Goal: Answer question/provide support: Share knowledge or assist other users

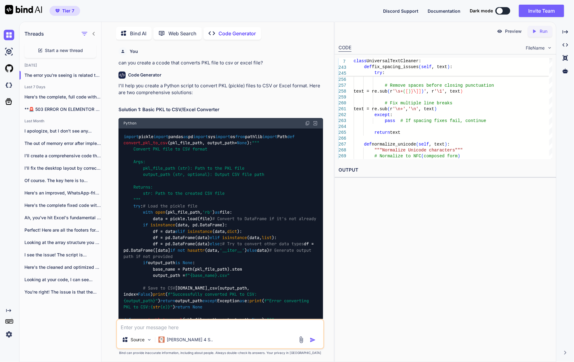
scroll to position [28931, 0]
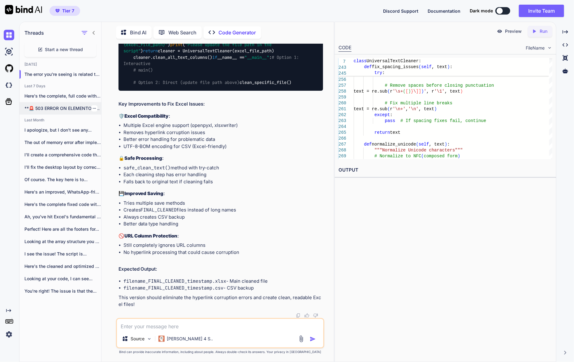
click at [76, 105] on p "**🚨 503 ERROR ON ELEMENTOR EDITOR -..." at bounding box center [62, 108] width 77 height 6
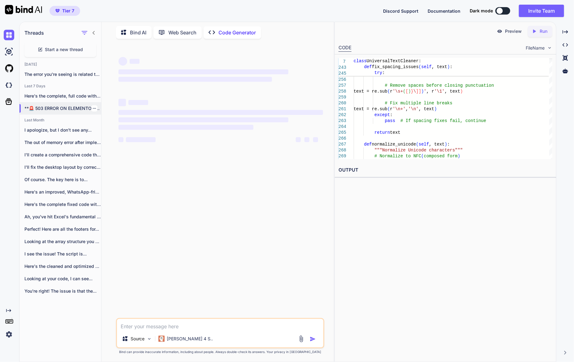
scroll to position [0, 0]
type textarea "x"
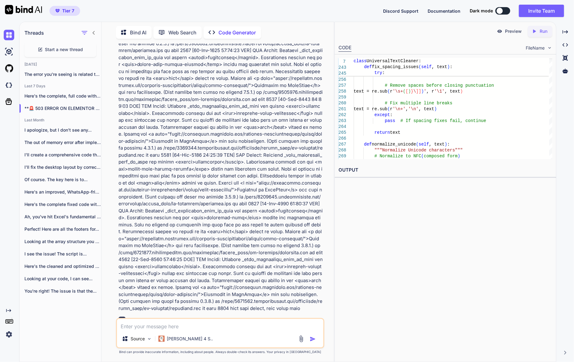
scroll to position [5082, 0]
drag, startPoint x: 214, startPoint y: 315, endPoint x: 211, endPoint y: 323, distance: 8.0
click at [214, 317] on div "Code Generator" at bounding box center [221, 320] width 205 height 7
click at [211, 323] on textarea at bounding box center [220, 324] width 206 height 11
paste textarea "[[DATE] 20:08:39 UTC] PHP Fatal error: Maximum execution time of 600 seconds ex…"
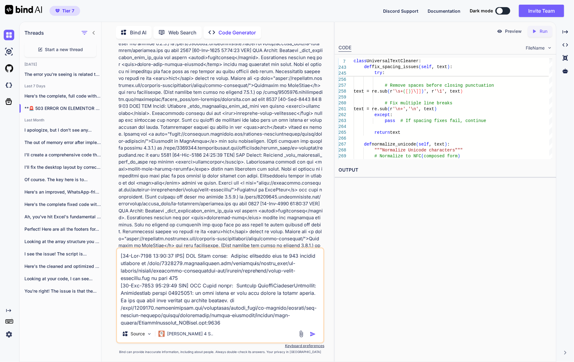
scroll to position [156, 0]
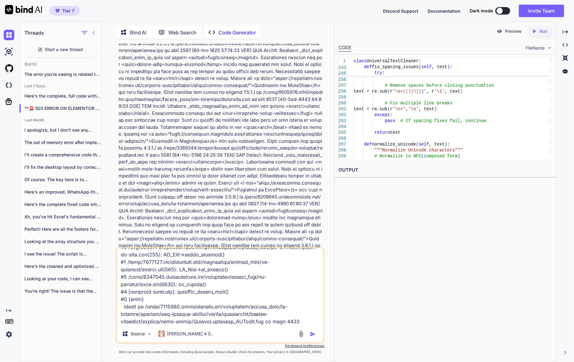
type textarea "[[DATE] 20:08:39 UTC] PHP Fatal error: Maximum execution time of 600 seconds ex…"
click at [313, 335] on img "button" at bounding box center [313, 334] width 6 height 6
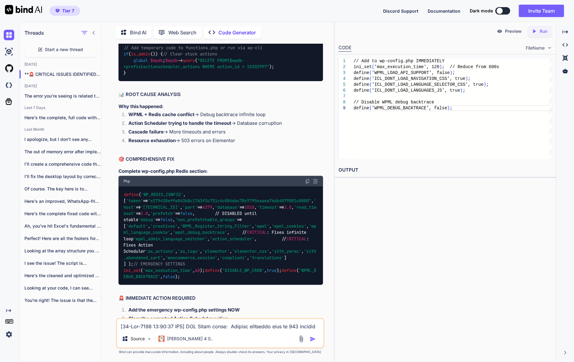
scroll to position [9613, 0]
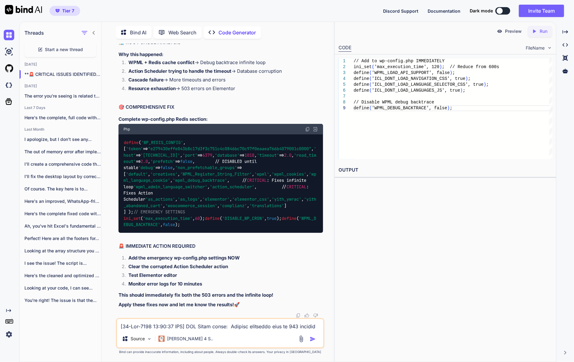
drag, startPoint x: 179, startPoint y: 248, endPoint x: 126, endPoint y: 230, distance: 56.1
copy code "'wpml_debug_backtrace' , // NEW - Fix WPML loop 'wpml_admin_language_switcher' …"
drag, startPoint x: 288, startPoint y: 207, endPoint x: 116, endPoint y: 187, distance: 172.3
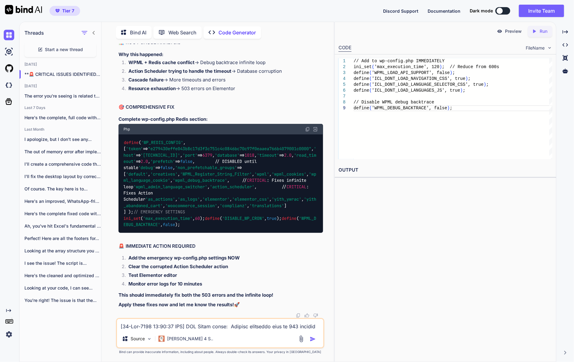
click at [116, 187] on div "You Code Generator 🎉 EXCELLENT! CACHE ISSUES FIXED! Great news - NO MORE object…" at bounding box center [220, 203] width 208 height 318
copy code "DELETE FROM wp_actionscheduler_actions WHERE action_id = 10202997 ; DELETE FROM…"
drag, startPoint x: 151, startPoint y: 265, endPoint x: 123, endPoint y: 258, distance: 29.0
click at [123, 29] on div "// Add temporary code to functions.php or run via wp-cli if ( is_admin ()) { //…" at bounding box center [221, 8] width 205 height 41
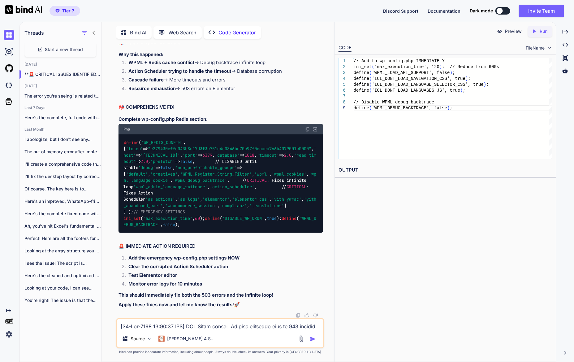
drag, startPoint x: 123, startPoint y: 258, endPoint x: 176, endPoint y: 278, distance: 55.9
click at [176, 46] on h2 "📊 ROOT CAUSE ANALYSIS" at bounding box center [221, 42] width 205 height 7
click at [195, 328] on textarea at bounding box center [220, 324] width 206 height 11
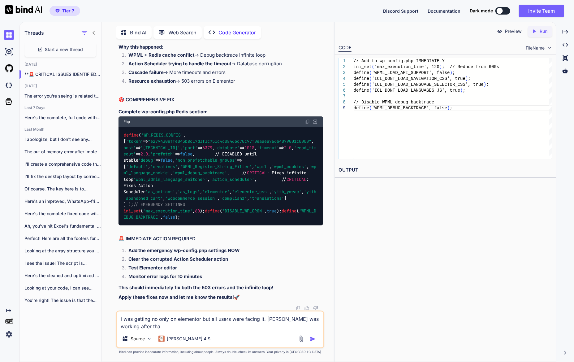
type textarea "i was getting no only on elementor but all users were facing it. [PERSON_NAME] …"
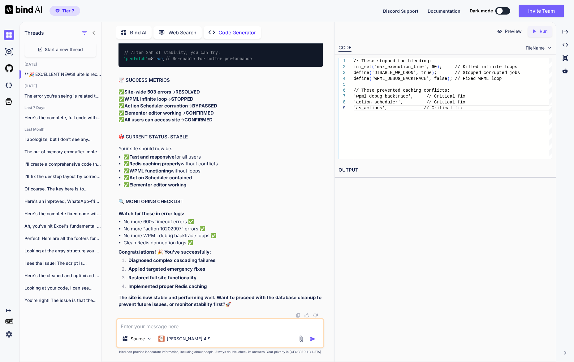
scroll to position [10738, 0]
drag, startPoint x: 276, startPoint y: 245, endPoint x: 122, endPoint y: 242, distance: 153.6
click at [122, 20] on div "-- Run this to clean corrupted data: DELETE FROM wp_actionscheduler_actions WHE…" at bounding box center [221, 1] width 205 height 35
drag, startPoint x: 122, startPoint y: 242, endPoint x: 133, endPoint y: 241, distance: 10.9
copy code "DELETE FROM wp_actionscheduler_logs WHERE log_date_local < DATE_SUB(NOW(), INTE…"
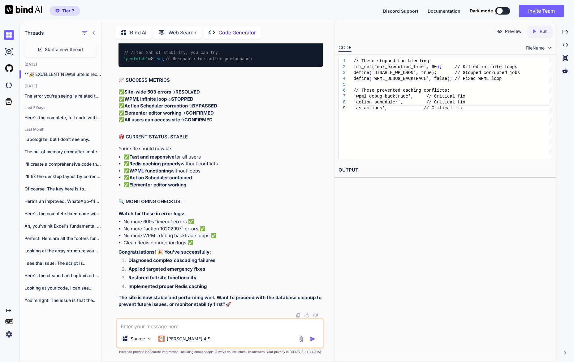
scroll to position [11002, 0]
click at [201, 319] on div "Source Claude 4 S.." at bounding box center [220, 333] width 208 height 30
click at [201, 320] on textarea at bounding box center [220, 324] width 206 height 11
paste textarea "wp_actionscheduler_actions InnoDB utf8mb4_unicode_520_ci 14,712,832 31,703,040 …"
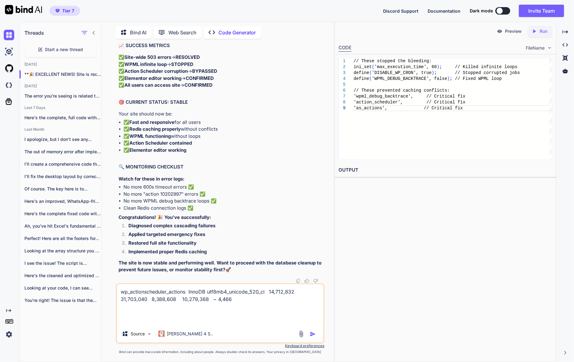
click at [536, 230] on div "Preview Created with Pixso. Run CODE FileName 1 2 3 4 5 6 7 8 9 // These stoppe…" at bounding box center [446, 192] width 222 height 340
click at [264, 298] on textarea "wp_actionscheduler_actions InnoDB utf8mb4_unicode_520_ci 14,712,832 31,703,040 …" at bounding box center [220, 304] width 206 height 41
click at [191, 308] on textarea "wp_actionscheduler_actions InnoDB utf8mb4_unicode_520_ci 14,712,832 31,703,040 …" at bounding box center [220, 304] width 206 height 41
click at [178, 317] on textarea "wp_actionscheduler_actions InnoDB utf8mb4_unicode_520_ci 14,712,832 31,703,040 …" at bounding box center [220, 304] width 206 height 41
click at [189, 319] on textarea "wp_actionscheduler_actions InnoDB utf8mb4_unicode_520_ci 14,712,832 31,703,040 …" at bounding box center [220, 304] width 206 height 41
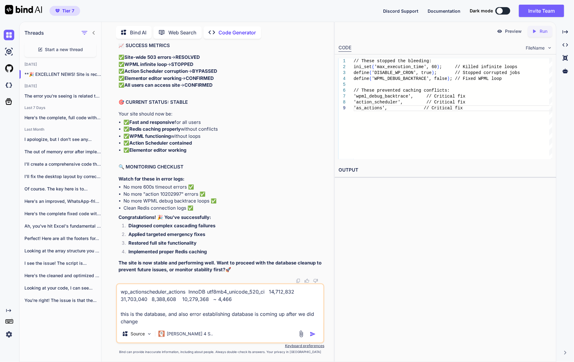
click at [209, 326] on div "wp_actionscheduler_actions InnoDB utf8mb4_unicode_520_ci 14,712,832 31,703,040 …" at bounding box center [220, 313] width 208 height 60
click at [211, 322] on textarea "wp_actionscheduler_actions InnoDB utf8mb4_unicode_520_ci 14,712,832 31,703,040 …" at bounding box center [220, 304] width 206 height 41
paste textarea "define( 'WP_REDIS_CONFIG', [ 'token' => "e279430effe043b8c17d3f3c751c4c0846bc70…"
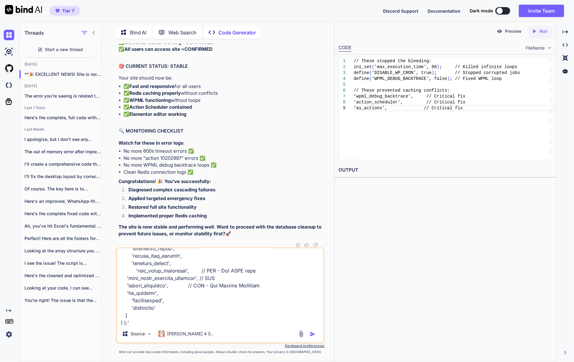
type textarea "wp_actionscheduler_actions InnoDB utf8mb4_unicode_520_ci 14,712,832 31,703,040 …"
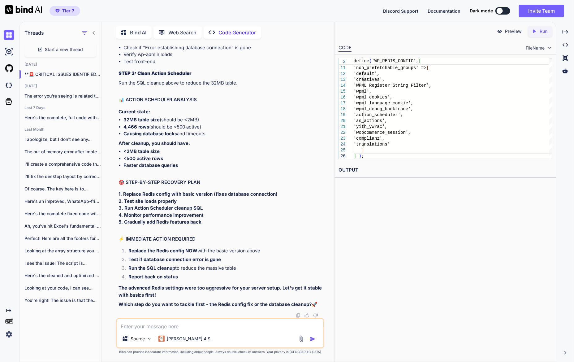
scroll to position [12091, 0]
click at [209, 329] on textarea at bounding box center [220, 324] width 206 height 11
type textarea "shouldnt we first see what is being run in action schedulure database"
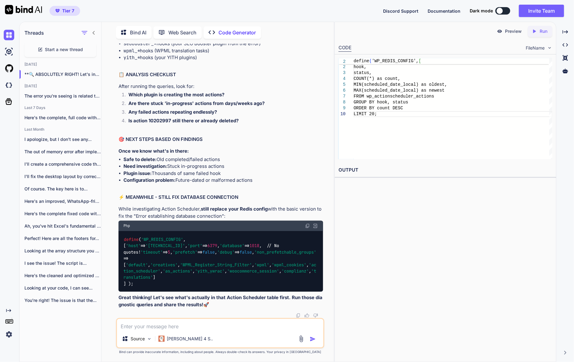
scroll to position [12368, 0]
drag, startPoint x: 160, startPoint y: 211, endPoint x: 119, endPoint y: 151, distance: 72.7
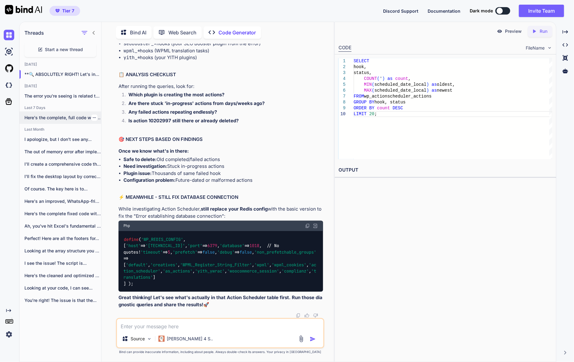
copy code "SELECT hook, status, COUNT ( * ) as count, MIN (scheduled_date_local) as oldest…"
click at [208, 326] on textarea at bounding box center [220, 324] width 206 height 11
paste textarea "hook status count oldest newest sb_gsc_process_url_keywords complete 2022 [DATE…"
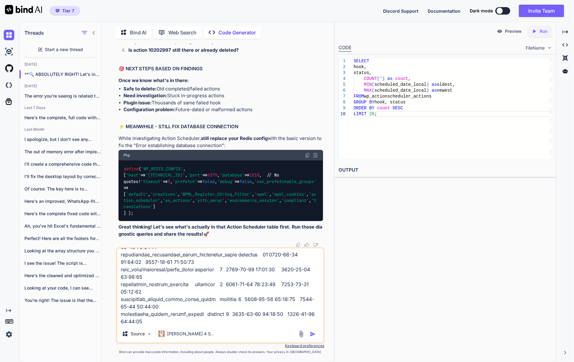
scroll to position [12481, 0]
copy code "SELECT action_id, hook, status, scheduled_date_local, claim_id FROM wp_actionsc…"
drag, startPoint x: 149, startPoint y: 194, endPoint x: 119, endPoint y: 131, distance: 70.2
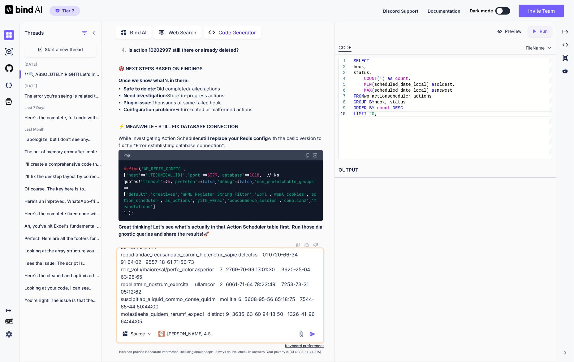
click at [169, 322] on textarea at bounding box center [220, 286] width 206 height 77
paste textarea "action_id hook status scheduled_date_local claim_id 10141225 rank_math/analytic…"
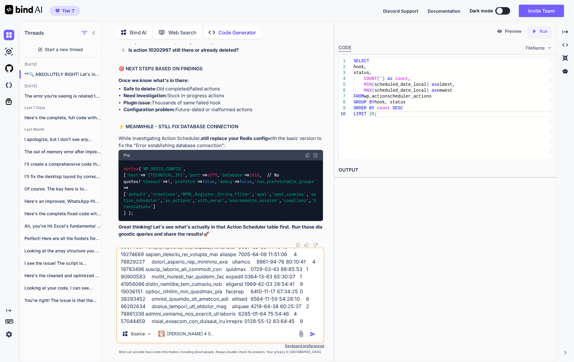
scroll to position [12565, 0]
drag, startPoint x: 195, startPoint y: 202, endPoint x: 116, endPoint y: 149, distance: 94.7
click at [116, 150] on div "You Code Generator 🎉 EXCELLENT! CACHE ISSUES FIXED! Great news - NO MORE object…" at bounding box center [220, 203] width 208 height 318
copy code "SELECT action_id, hook, status, args, scheduled_date_local, last_attempt_local …"
click at [315, 323] on textarea at bounding box center [220, 286] width 206 height 77
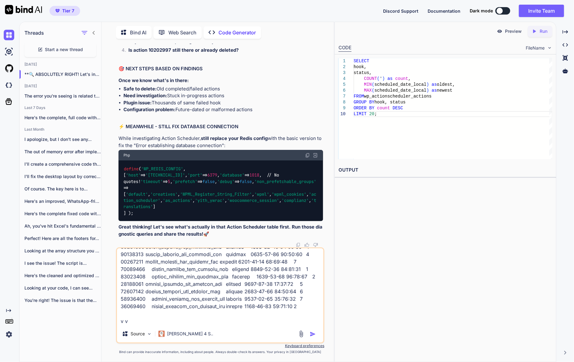
scroll to position [721, 0]
paste textarea "SELECT action_id, hook, status, args, scheduled_date_local, last_attempt_local …"
type textarea "hook status count oldest newest sb_gsc_process_url_keywords complete 2022 [DATE…"
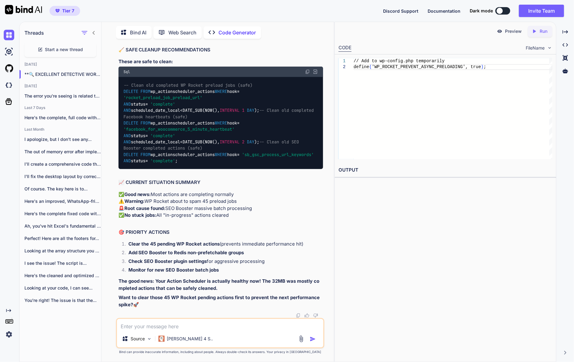
scroll to position [13843, 0]
drag, startPoint x: 249, startPoint y: 277, endPoint x: 125, endPoint y: 262, distance: 124.7
copy code "'seobooster' , // NEW - Add this 'sb_gsc' , // NEW - Add this 'sb_process' , //…"
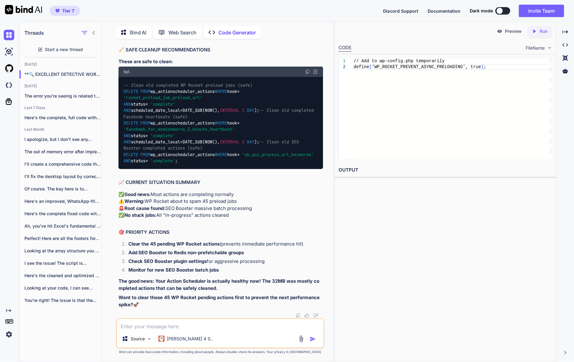
click at [111, 112] on div "You Code Generator 🎉 EXCELLENT! CACHE ISSUES FIXED! Great news - NO MORE object…" at bounding box center [220, 203] width 228 height 318
drag, startPoint x: 122, startPoint y: 115, endPoint x: 215, endPoint y: 123, distance: 93.9
drag, startPoint x: 206, startPoint y: 125, endPoint x: 105, endPoint y: 110, distance: 101.5
click at [105, 110] on div "Bind AI Web Search Created with Pixso. Code Generator You Code Generator 🎉 EXCE…" at bounding box center [218, 193] width 232 height 338
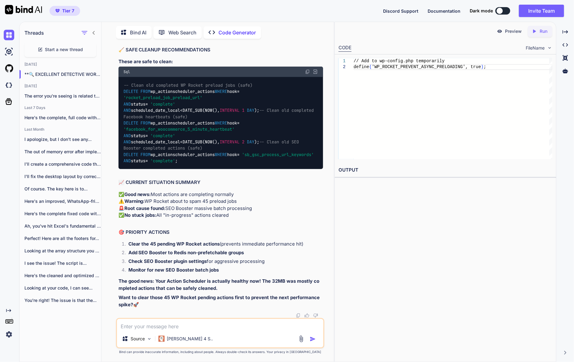
copy code "DELETE FROM wp_actionscheduler_actions WHERE hook = 'rocket_preload_job_preload…"
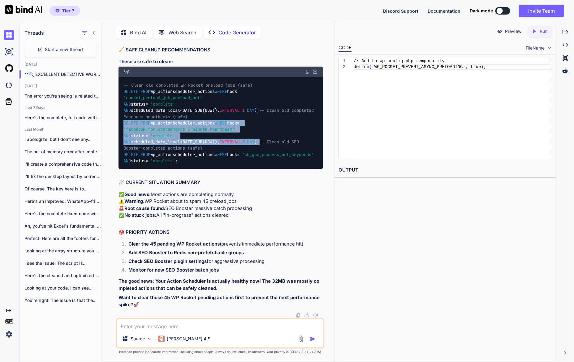
drag, startPoint x: 277, startPoint y: 251, endPoint x: 122, endPoint y: 229, distance: 156.7
click at [122, 169] on div "-- Clean old completed WP Rocket preload jobs (safe) DELETE FROM wp_actionsched…" at bounding box center [221, 123] width 205 height 92
copy code "DELETE FROM wp_actionscheduler_actions WHERE hook = 'facebook_for_woocommerce_5…"
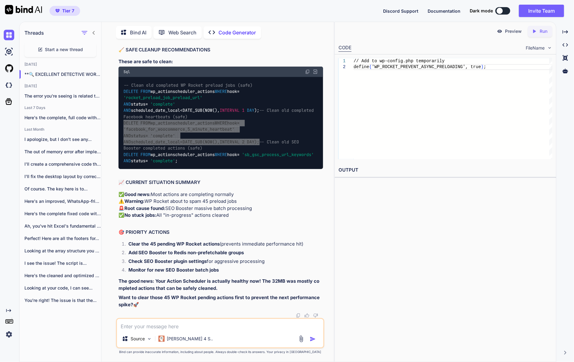
scroll to position [14152, 0]
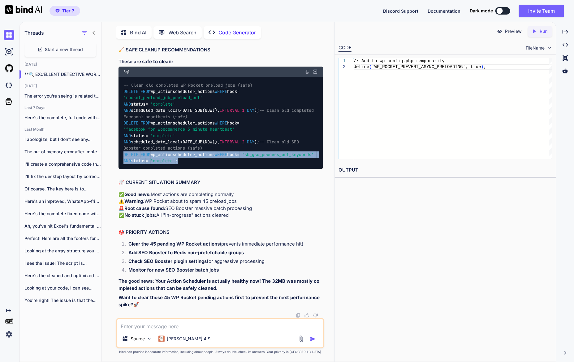
drag, startPoint x: 193, startPoint y: 224, endPoint x: 107, endPoint y: 213, distance: 87.0
click at [107, 213] on div "You Code Generator 🎉 EXCELLENT! CACHE ISSUES FIXED! Great news - NO MORE object…" at bounding box center [220, 203] width 228 height 318
copy code "DELETE FROM wp_actionscheduler_actions WHERE hook = 'sb_gsc_process_url_keyword…"
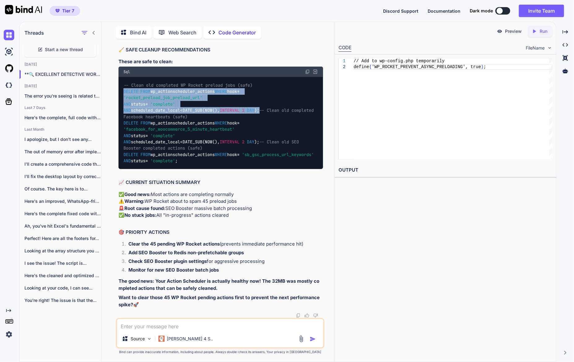
drag, startPoint x: 296, startPoint y: 156, endPoint x: 110, endPoint y: 137, distance: 186.4
click at [110, 137] on div "You Code Generator 🎉 EXCELLENT! CACHE ISSUES FIXED! Great news - NO MORE object…" at bounding box center [220, 203] width 228 height 318
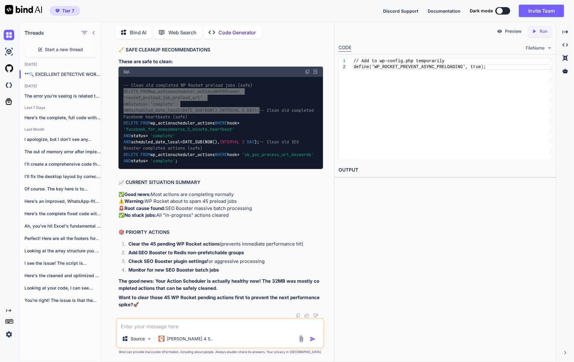
scroll to position [14237, 0]
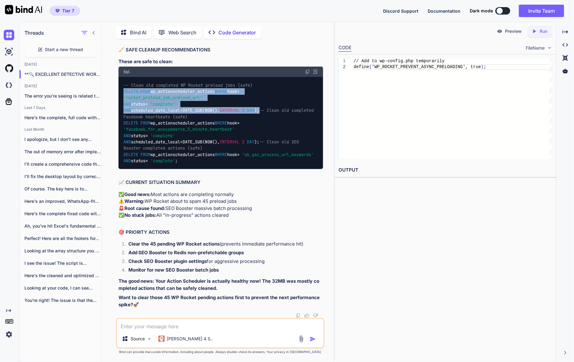
click at [239, 211] on p "✅ Good news: Most actions are completing normally ⚠️ Warning: WP Rocket about t…" at bounding box center [221, 205] width 205 height 28
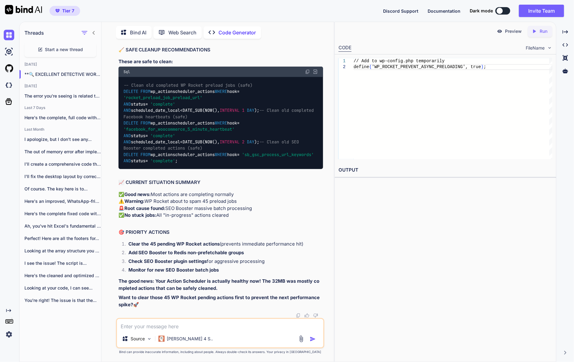
click at [186, 247] on strong "Clear the 45 pending WP Rocket actions" at bounding box center [174, 244] width 92 height 6
click at [216, 329] on textarea at bounding box center [220, 324] width 206 height 11
type textarea "so how do i fix SEO booster?"
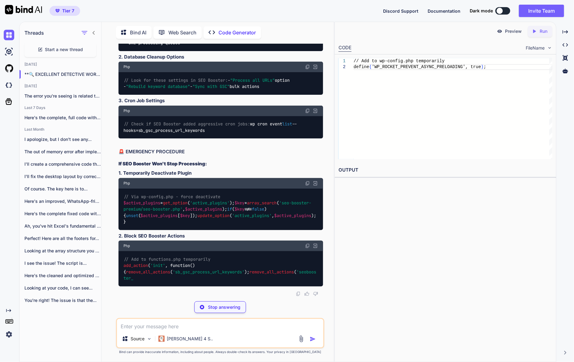
scroll to position [14471, 0]
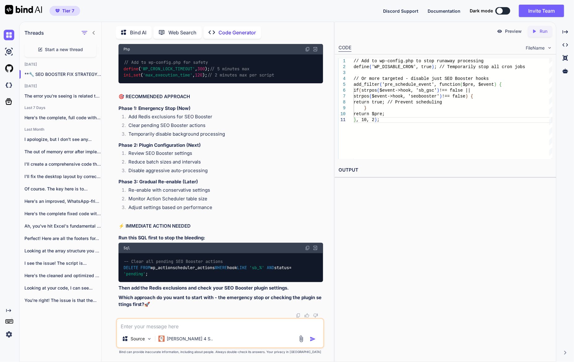
drag, startPoint x: 162, startPoint y: 259, endPoint x: 121, endPoint y: 220, distance: 56.5
drag, startPoint x: 165, startPoint y: 244, endPoint x: 113, endPoint y: 210, distance: 61.8
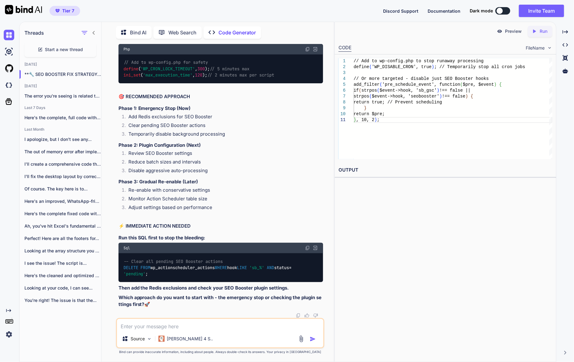
click at [113, 210] on div "You Code Generator 🎉 EXCELLENT! CACHE ISSUES FIXED! Great news - NO MORE object…" at bounding box center [220, 203] width 228 height 318
drag, startPoint x: 157, startPoint y: 231, endPoint x: 114, endPoint y: 190, distance: 60.0
click at [114, 190] on div "You Code Generator 🎉 EXCELLENT! CACHE ISSUES FIXED! Great news - NO MORE object…" at bounding box center [220, 203] width 228 height 318
click at [188, 326] on textarea at bounding box center [220, 324] width 206 height 11
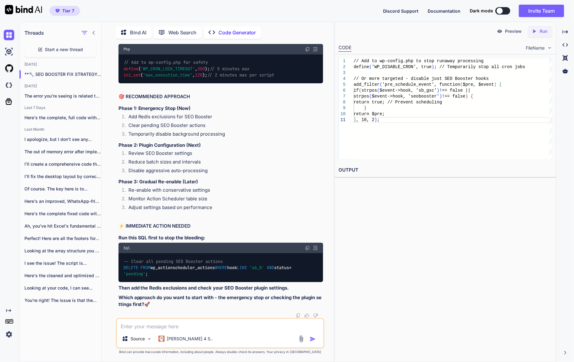
paste textarea "define('SEO_BOOSTER_DISABLE_GSC_PROCESSING', true); define('SEO_BOOSTER_DISABLE…"
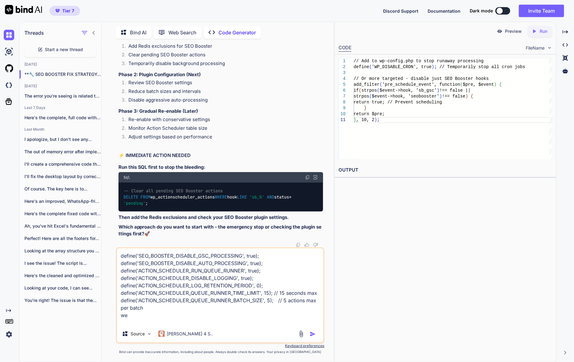
scroll to position [0, 0]
type textarea "define('SEO_BOOSTER_DISABLE_GSC_PROCESSING', true); define('SEO_BOOSTER_DISABLE…"
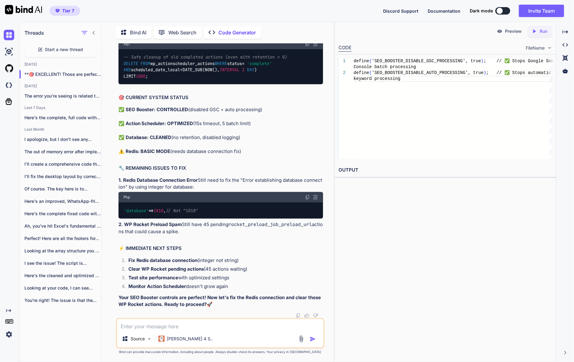
scroll to position [16063, 0]
drag, startPoint x: 183, startPoint y: 278, endPoint x: 115, endPoint y: 229, distance: 83.9
click at [115, 229] on div "You Code Generator 🎉 EXCELLENT! CACHE ISSUES FIXED! Great news - NO MORE object…" at bounding box center [220, 203] width 228 height 318
click at [356, 267] on div "Preview Created with Pixso. Run CODE FileName 1 2 define ( 'SEO_BOOSTER_DISABLE…" at bounding box center [446, 192] width 222 height 340
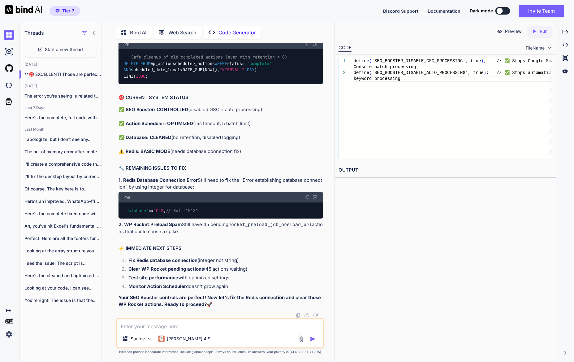
drag, startPoint x: 202, startPoint y: 211, endPoint x: 106, endPoint y: 183, distance: 100.7
click at [106, 183] on div "Bind AI Web Search Created with Pixso. Code Generator You Code Generator 🎉 EXCE…" at bounding box center [218, 193] width 232 height 338
click at [199, 328] on textarea at bounding box center [220, 324] width 206 height 11
paste textarea "1953 1 [DATE] 00:00:46"
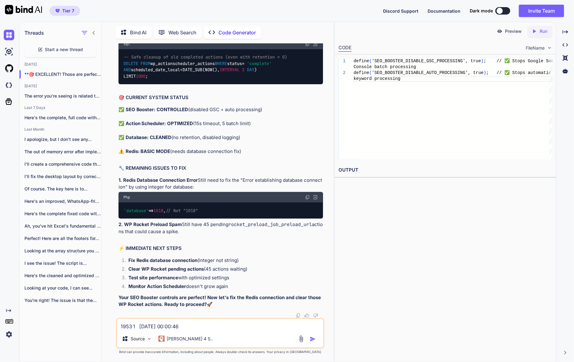
type textarea "1953 1 [DATE] 00:00:46"
click at [316, 341] on img "button" at bounding box center [313, 339] width 6 height 6
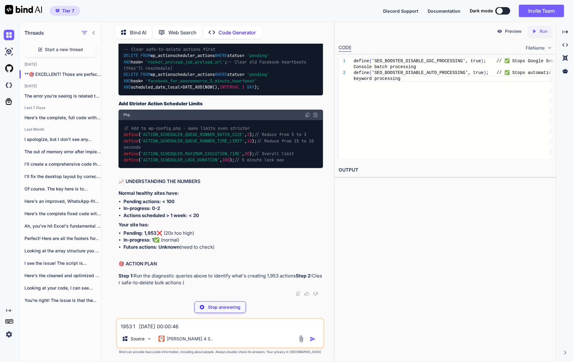
scroll to position [17658, 0]
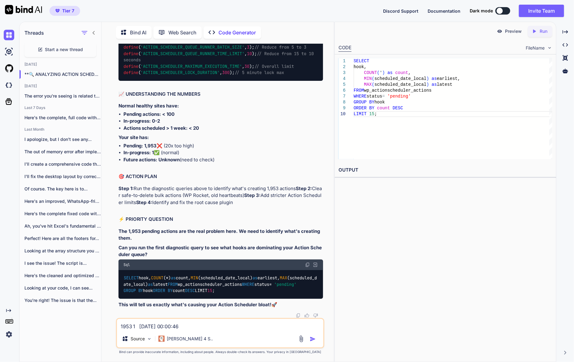
drag, startPoint x: 249, startPoint y: 239, endPoint x: 113, endPoint y: 231, distance: 136.8
click at [112, 231] on div "You Code Generator 🎉 EXCELLENT! CACHE ISSUES FIXED! Great news - NO MORE object…" at bounding box center [220, 203] width 228 height 318
click at [292, 80] on div "// Add to wp-config.php - make limits even stricter define ( 'ACTION_SCHEDULER_…" at bounding box center [221, 57] width 205 height 48
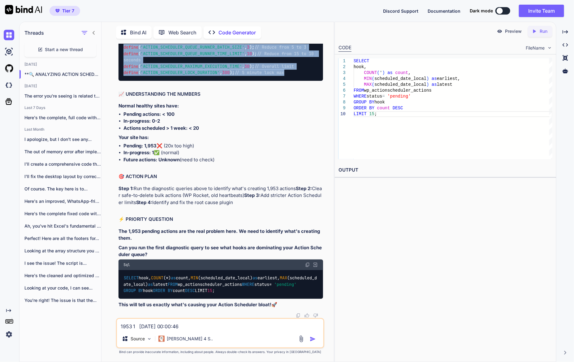
drag, startPoint x: 201, startPoint y: 243, endPoint x: 115, endPoint y: 206, distance: 93.3
click at [116, 206] on div "You Code Generator 🎉 EXCELLENT! CACHE ISSUES FIXED! Great news - NO MORE object…" at bounding box center [220, 203] width 208 height 318
click at [273, 80] on div "// Add to wp-config.php - make limits even stricter define ( 'ACTION_SCHEDULER_…" at bounding box center [221, 57] width 205 height 48
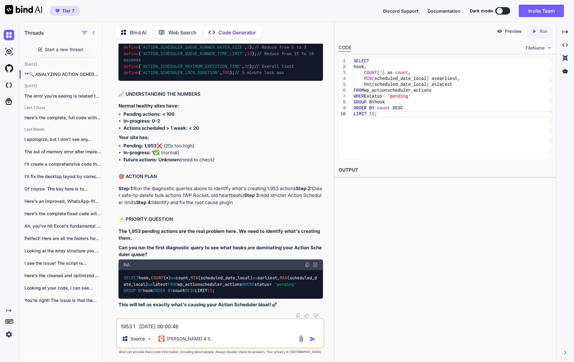
scroll to position [17880, 0]
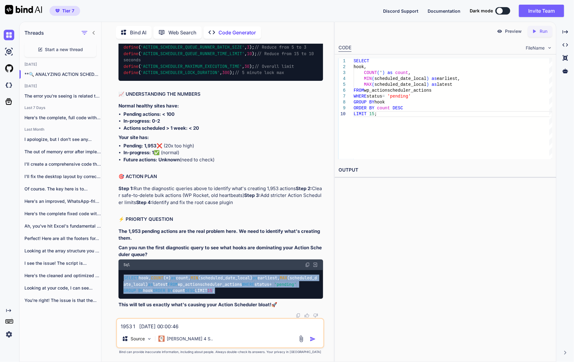
drag, startPoint x: 154, startPoint y: 291, endPoint x: 115, endPoint y: 235, distance: 68.0
click at [115, 235] on div "You Code Generator 🎉 EXCELLENT! CACHE ISSUES FIXED! Great news - NO MORE object…" at bounding box center [220, 203] width 228 height 318
click at [264, 278] on div "SELECT hook, COUNT ( * ) as count, MIN (scheduled_date_local) as earliest, MAX …" at bounding box center [221, 284] width 205 height 29
click at [185, 288] on span "DESC" at bounding box center [190, 291] width 10 height 6
click at [213, 326] on textarea "1953 1 [DATE] 00:00:46" at bounding box center [220, 324] width 206 height 11
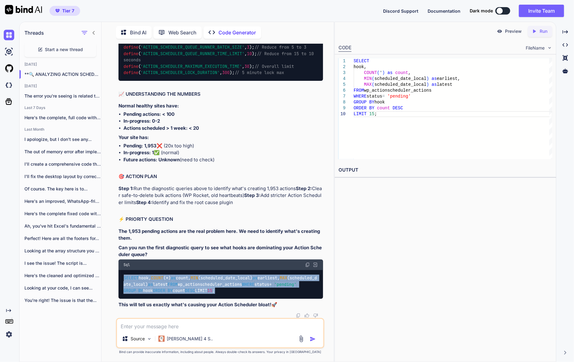
paste textarea "hook count earliest latest wp_mail_smtp_summary_report_email 2 [DATE] 05:50:06 …"
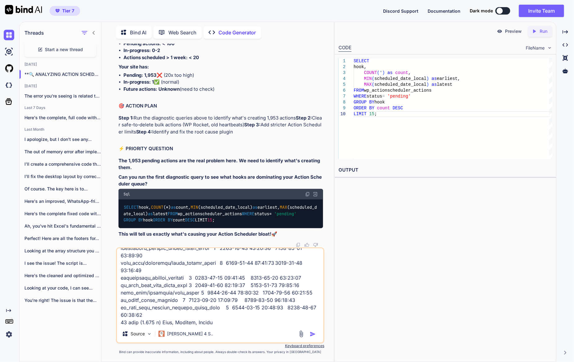
scroll to position [120, 0]
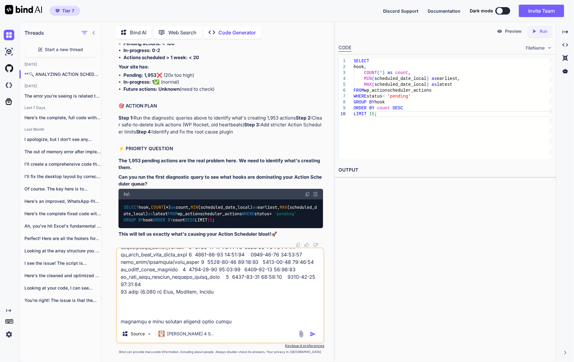
type textarea "hook count earliest latest wp_mail_smtp_summary_report_email 2 [DATE] 05:50:06 …"
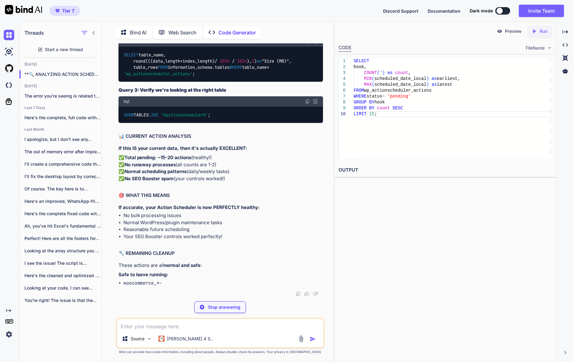
scroll to position [18345, 0]
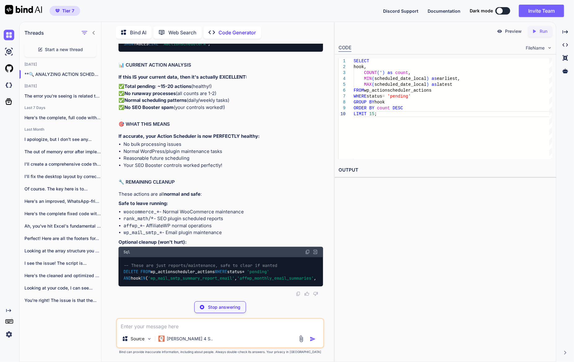
drag, startPoint x: 214, startPoint y: 179, endPoint x: 116, endPoint y: 148, distance: 102.4
click at [116, 148] on div "You Code Generator 🎉 EXCELLENT! CACHE ISSUES FIXED! Great news - NO MORE object…" at bounding box center [220, 203] width 208 height 318
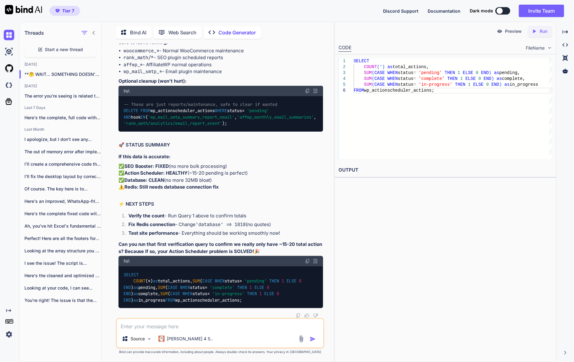
click at [168, 328] on textarea at bounding box center [220, 324] width 206 height 11
paste textarea "2042 23 2016 0"
drag, startPoint x: 257, startPoint y: 196, endPoint x: 116, endPoint y: 167, distance: 144.4
click at [116, 167] on div "You Code Generator 🎉 EXCELLENT! CACHE ISSUES FIXED! Great news - NO MORE object…" at bounding box center [220, 203] width 208 height 318
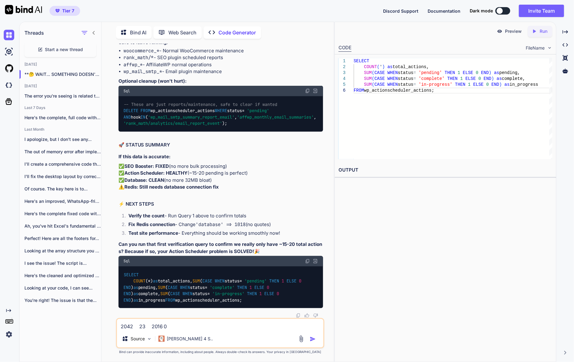
drag, startPoint x: 216, startPoint y: 327, endPoint x: 214, endPoint y: 324, distance: 3.6
click at [216, 327] on textarea "2042 23 2016 0" at bounding box center [220, 324] width 206 height 11
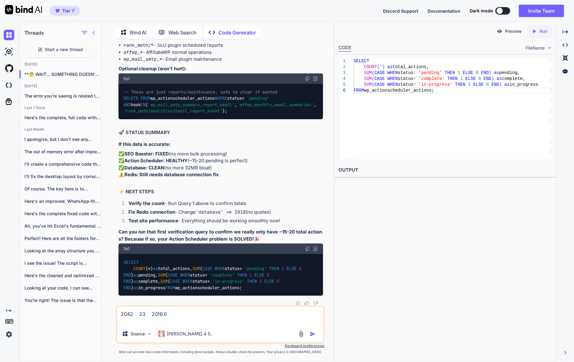
paste textarea "wp_actionscheduler_actions 35.23 2022"
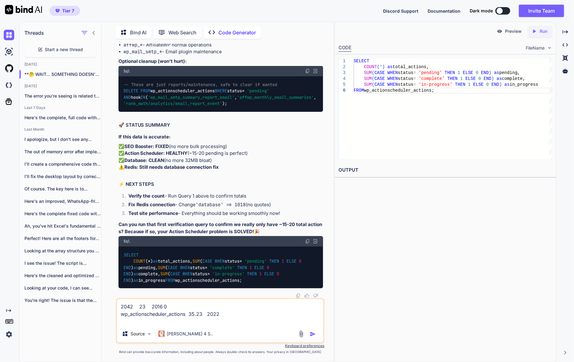
drag, startPoint x: 232, startPoint y: 237, endPoint x: 118, endPoint y: 233, distance: 113.4
click at [247, 315] on textarea "2042 23 2016 0 wp_actionscheduler_actions 35.23 2022" at bounding box center [220, 312] width 206 height 26
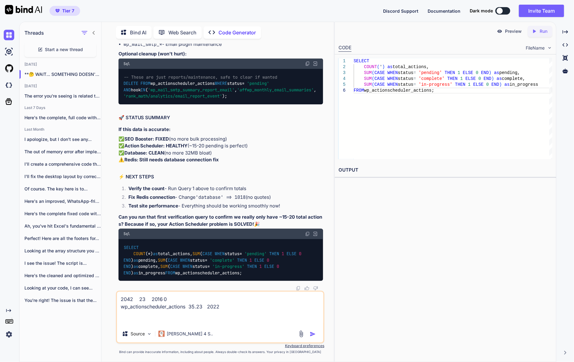
paste textarea "wp_actionscheduler_actions wp_actionscheduler_claims wp_actionscheduler_groups …"
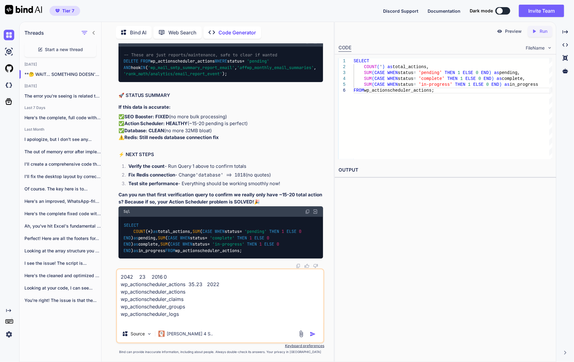
scroll to position [18880, 0]
type textarea "2042 23 2016 0 wp_actionscheduler_actions 35.23 2022 wp_actionscheduler_actions…"
drag, startPoint x: 217, startPoint y: 254, endPoint x: 103, endPoint y: 220, distance: 118.7
click at [103, 220] on div "Bind AI Web Search Created with Pixso. Code Generator You Code Generator 🎉 EXCE…" at bounding box center [218, 193] width 232 height 338
click at [313, 334] on img "button" at bounding box center [313, 334] width 6 height 6
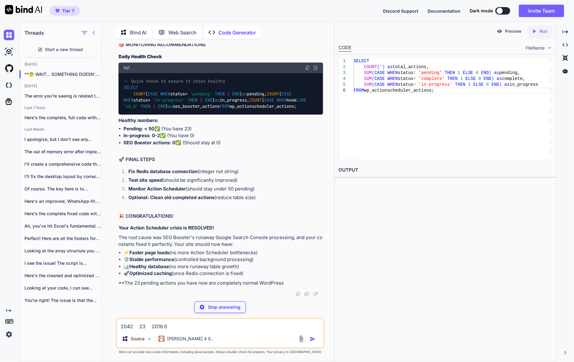
scroll to position [19325, 0]
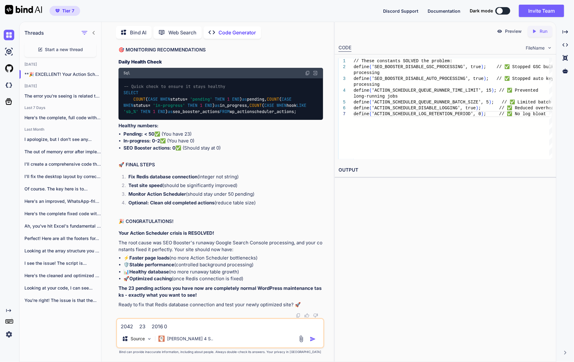
drag, startPoint x: 312, startPoint y: 206, endPoint x: 240, endPoint y: 207, distance: 72.1
drag, startPoint x: 240, startPoint y: 207, endPoint x: 178, endPoint y: 189, distance: 65.1
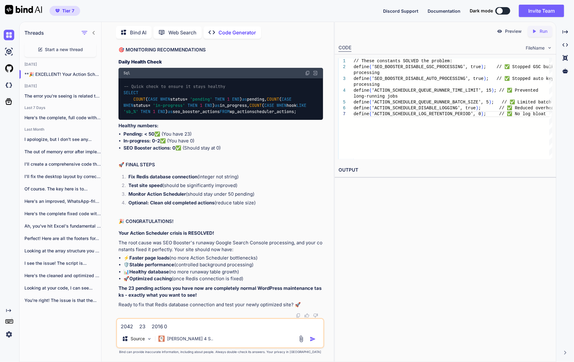
drag, startPoint x: 164, startPoint y: 204, endPoint x: 113, endPoint y: 185, distance: 54.7
click at [113, 185] on div "You Code Generator 🎉 EXCELLENT! CACHE ISSUES FIXED! Great news - NO MORE object…" at bounding box center [220, 203] width 228 height 318
drag, startPoint x: 230, startPoint y: 114, endPoint x: 114, endPoint y: 89, distance: 118.9
click at [114, 89] on div "You Code Generator 🎉 EXCELLENT! CACHE ISSUES FIXED! Great news - NO MORE object…" at bounding box center [220, 203] width 228 height 318
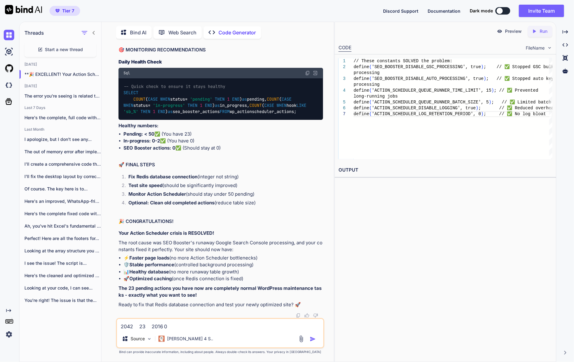
click at [211, 328] on textarea "2042 23 2016 0 wp_actionscheduler_actions 35.23 2022 wp_actionscheduler_actions…" at bounding box center [220, 324] width 206 height 11
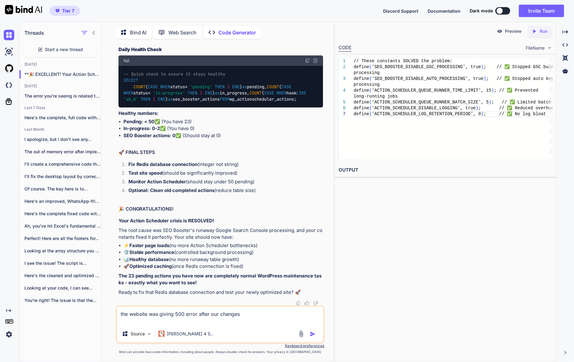
paste textarea "define('SEO_BOOSTER_DISABLE_GSC_PROCESSING', true); define('SEO_BOOSTER_DISABLE…"
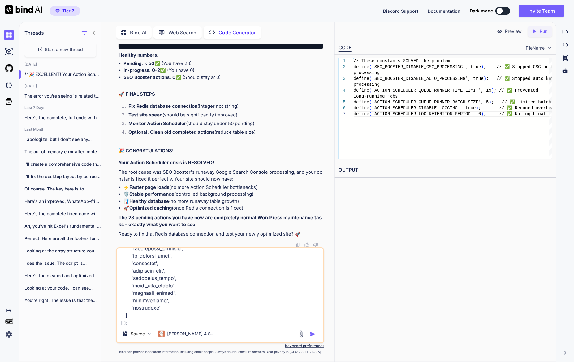
scroll to position [327, 0]
type textarea "the website was giving 500 error after our changes define('SEO_BOOSTER_DISABLE_…"
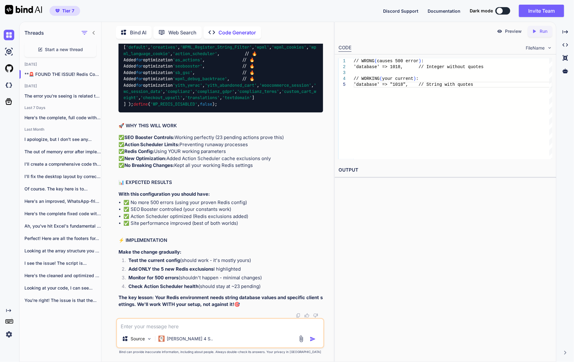
scroll to position [20538, 0]
drag, startPoint x: 148, startPoint y: 256, endPoint x: 121, endPoint y: 103, distance: 155.3
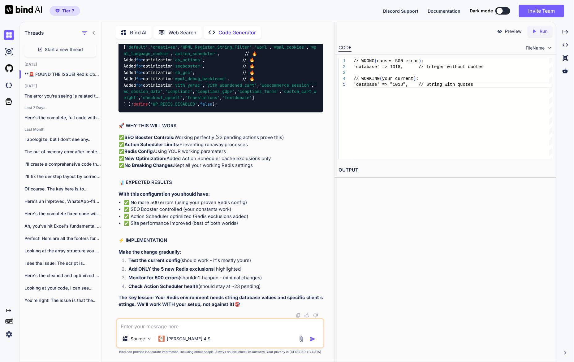
drag, startPoint x: 163, startPoint y: 218, endPoint x: 113, endPoint y: 130, distance: 100.9
click at [113, 130] on div "You Code Generator 🎉 EXCELLENT! CACHE ISSUES FIXED! Great news - NO MORE object…" at bounding box center [220, 203] width 228 height 318
click at [203, 326] on textarea at bounding box center [220, 324] width 206 height 11
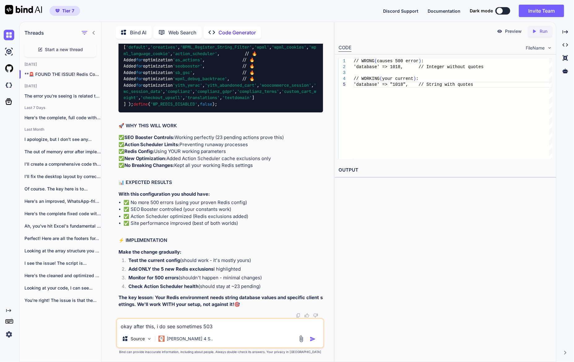
type textarea "okay after this, i do see sometimes 503"
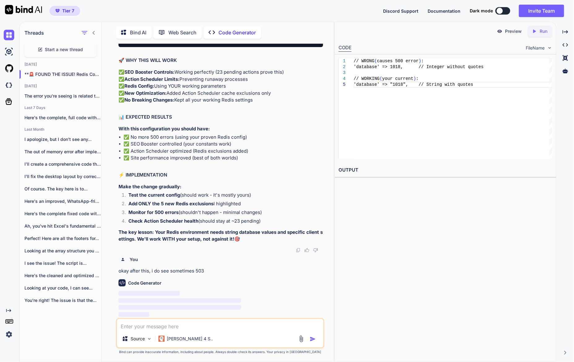
scroll to position [21357, 0]
click at [467, 194] on div "Preview Created with Pixso. Run CODE FileName 1 2 3 4 5 // WRONG ( causes 500 e…" at bounding box center [446, 192] width 222 height 340
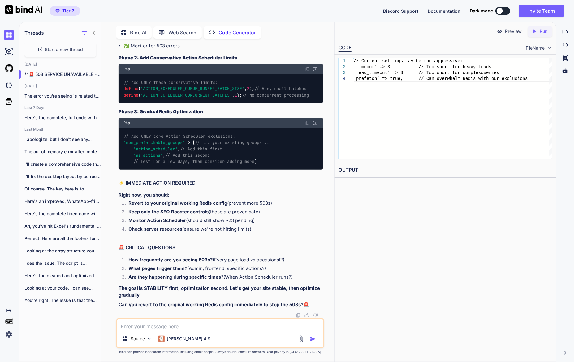
scroll to position [21835, 0]
click at [406, 242] on div "Preview Created with Pixso. Run CODE FileName 1 2 3 4 // Current settings may b…" at bounding box center [446, 192] width 222 height 340
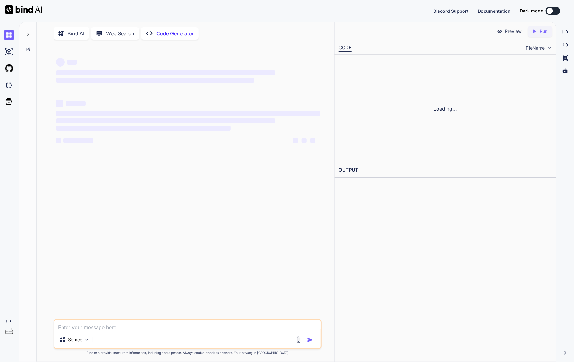
type textarea "x"
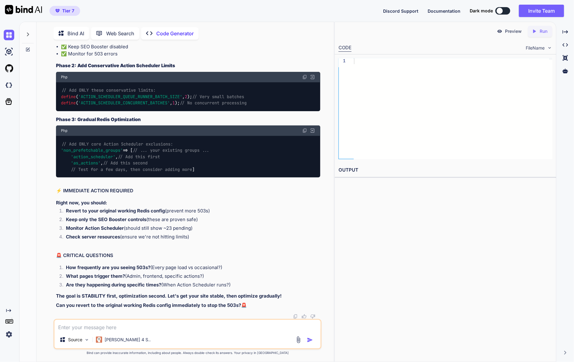
scroll to position [2, 0]
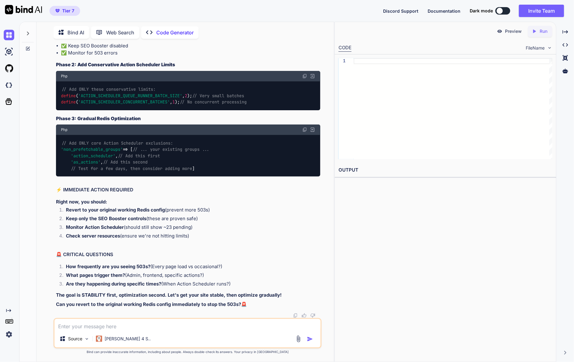
click at [279, 324] on textarea at bounding box center [187, 324] width 266 height 11
paste textarea "tail apache_wordpress-1308505-4770018.cloudwaysapps.com.error.log [[DATE]] [pro…"
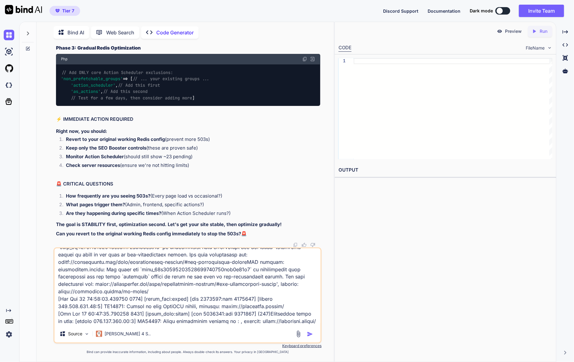
type textarea "tail apache_wordpress-1308505-4770018.cloudwaysapps.com.error.log [[DATE]] [pro…"
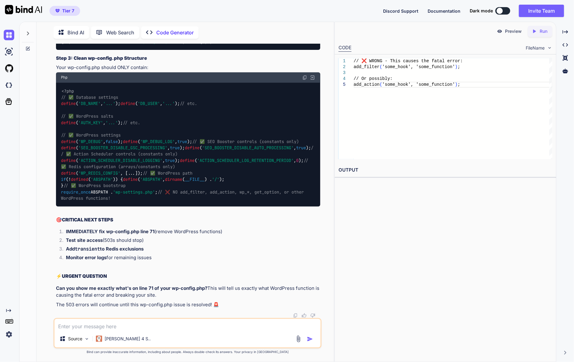
scroll to position [6840, 0]
drag, startPoint x: 178, startPoint y: 240, endPoint x: 183, endPoint y: 176, distance: 64.2
drag, startPoint x: 177, startPoint y: 178, endPoint x: 170, endPoint y: 170, distance: 10.7
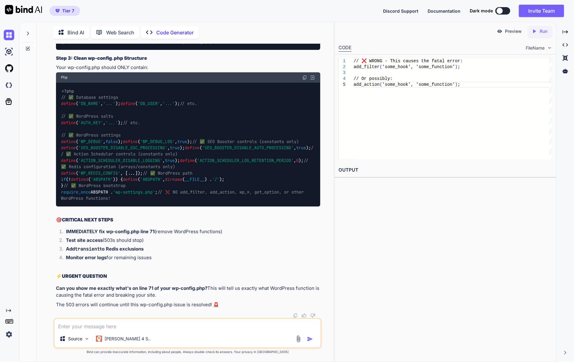
click at [446, 271] on div "Preview Created with Pixso. Run CODE FileName 1 2 3 4 5 // ❌ WRONG - This cause…" at bounding box center [446, 192] width 222 height 340
click at [194, 332] on div "Source Claude 4 S.." at bounding box center [187, 339] width 266 height 15
click at [203, 322] on textarea at bounding box center [187, 324] width 266 height 11
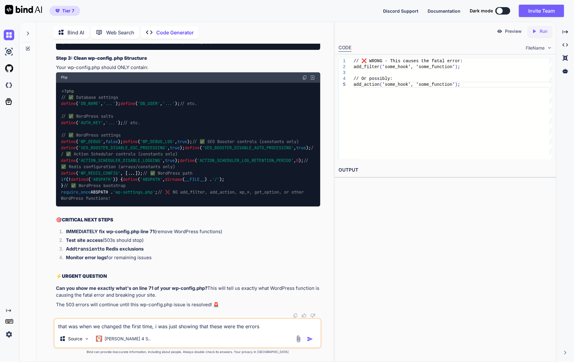
type textarea "that was when we changed the first time, i was just showing that these were the…"
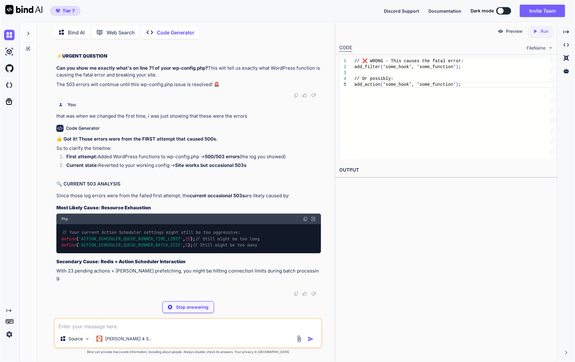
scroll to position [7582, 0]
